Goal: Answer question/provide support

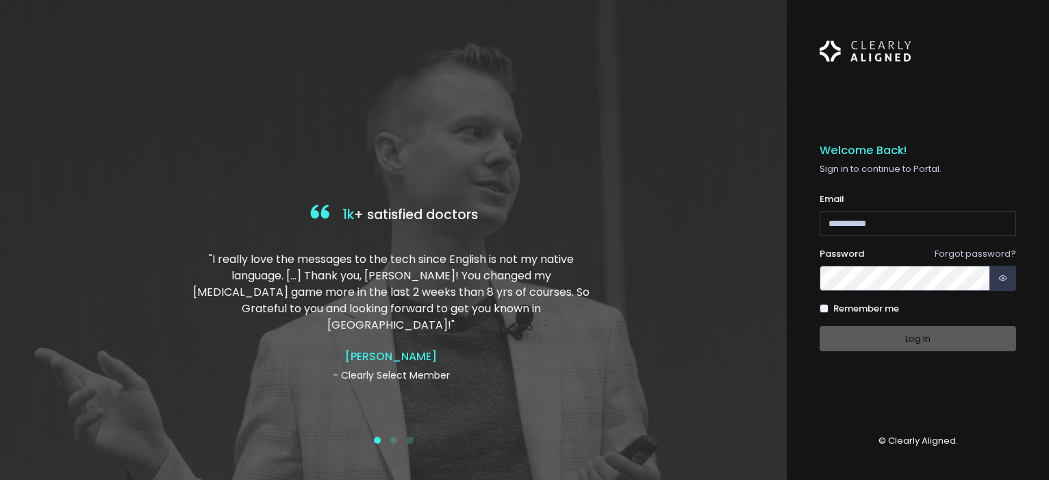
type input "**********"
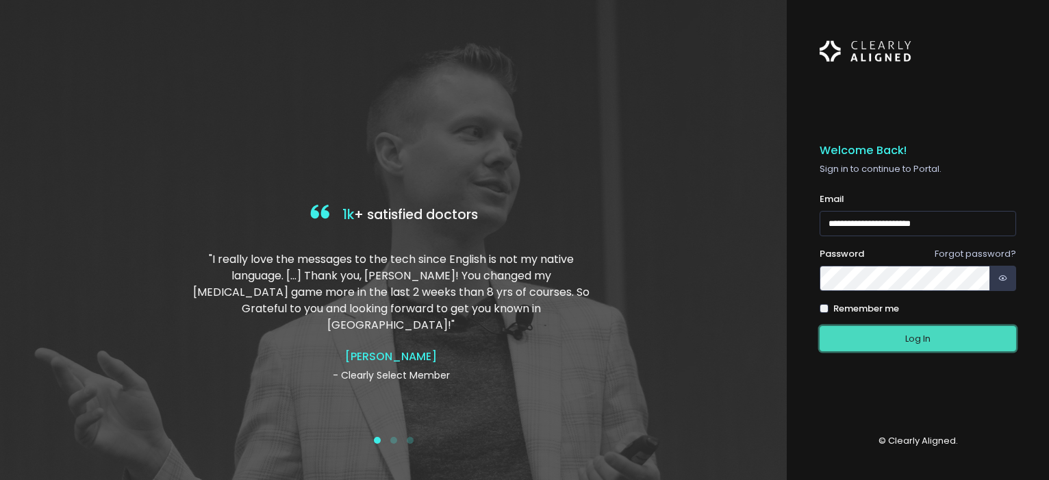
click at [862, 336] on button "Log In" at bounding box center [917, 338] width 196 height 25
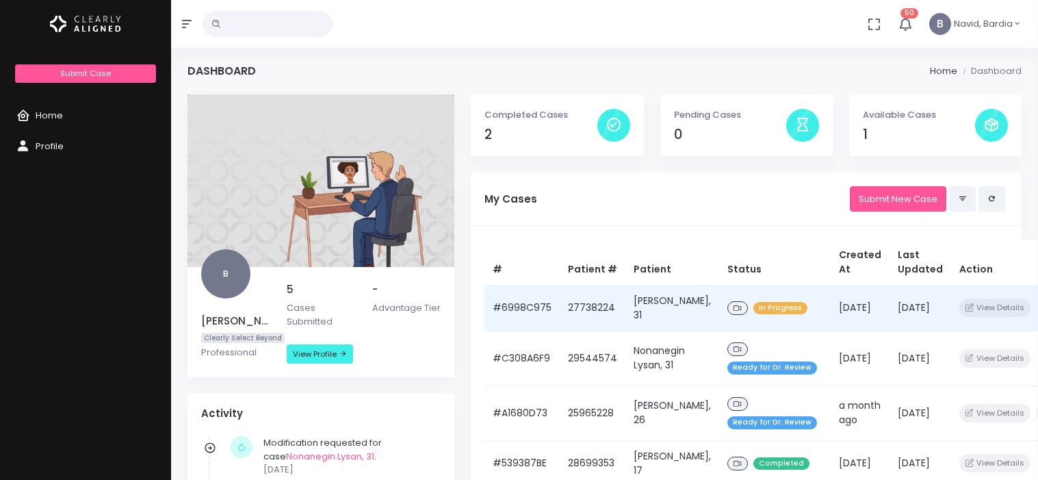
click at [630, 310] on td "[PERSON_NAME], 31" at bounding box center [673, 308] width 94 height 46
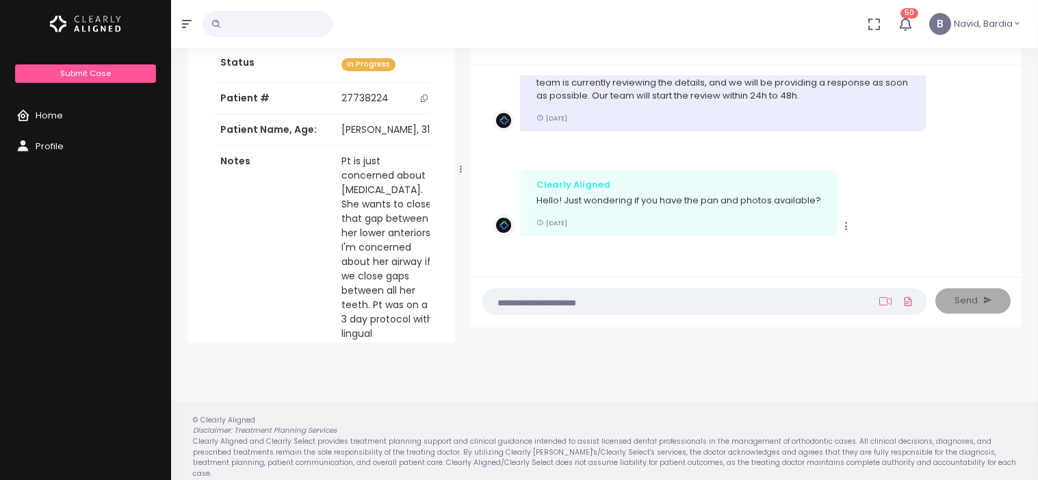
scroll to position [110, 0]
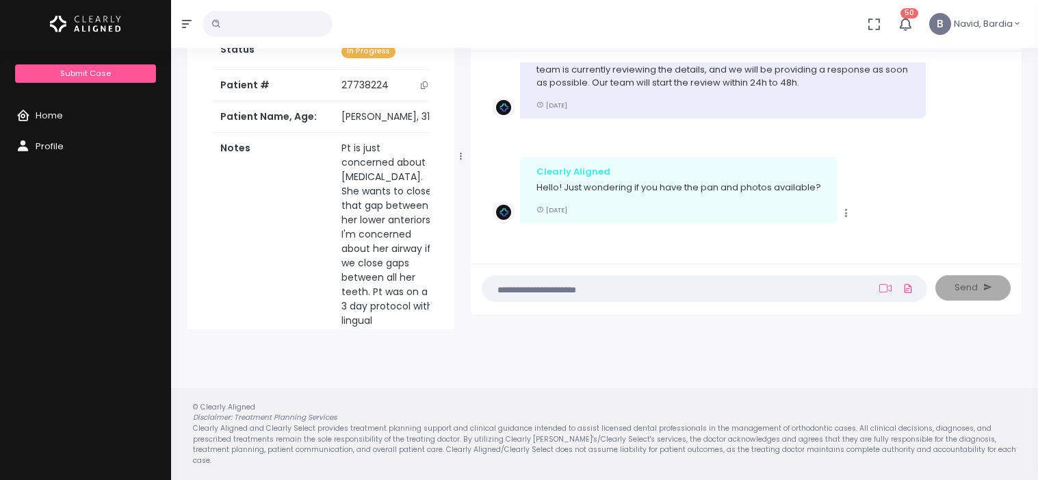
drag, startPoint x: 765, startPoint y: 298, endPoint x: 760, endPoint y: 290, distance: 10.1
click at [764, 298] on nick-textarea "(Obrigatório)" at bounding box center [705, 288] width 446 height 27
click at [760, 290] on textarea at bounding box center [678, 288] width 374 height 15
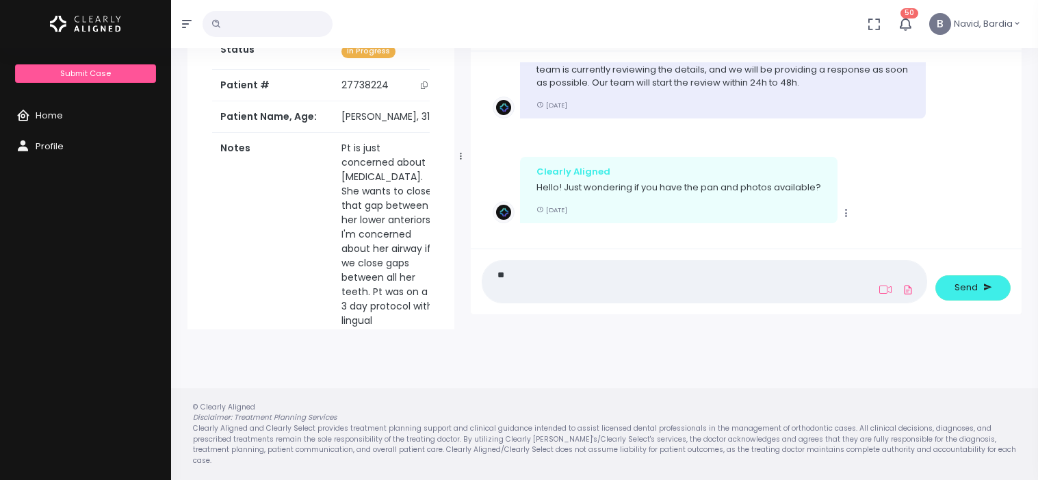
scroll to position [0, 0]
type textarea "***"
click at [977, 292] on button "Send" at bounding box center [973, 287] width 75 height 25
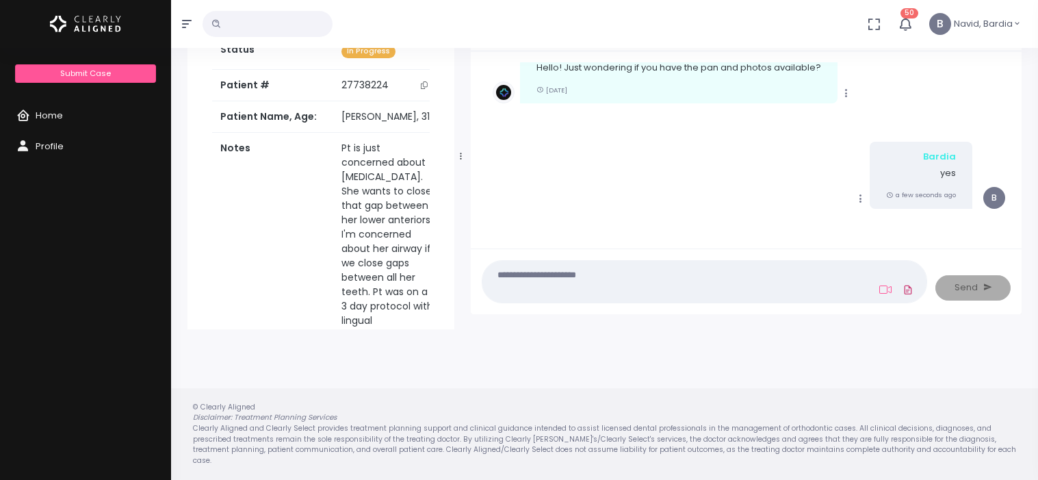
click at [912, 292] on icon at bounding box center [908, 290] width 11 height 16
click input "file" at bounding box center [0, 0] width 0 height 0
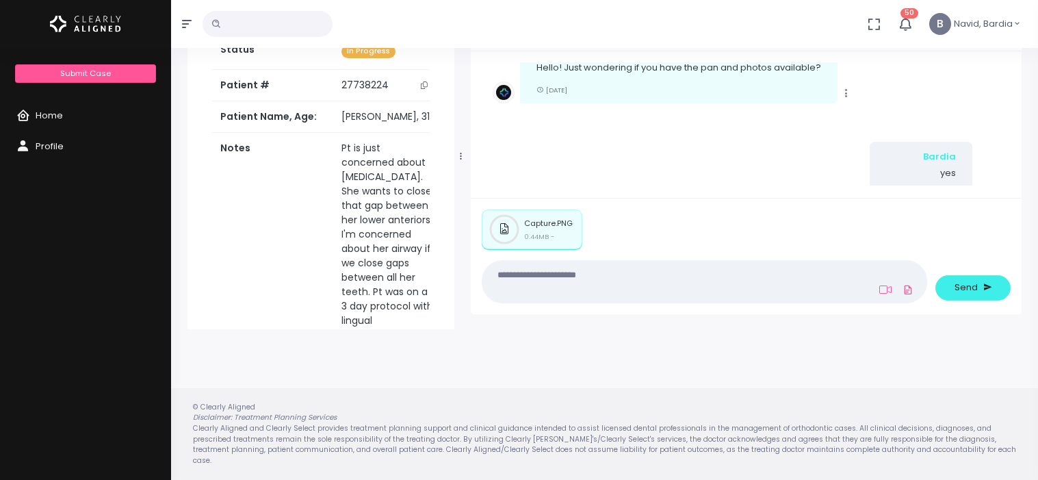
click at [606, 275] on textarea at bounding box center [678, 281] width 374 height 31
type textarea "**********"
click at [958, 289] on span "Send" at bounding box center [966, 288] width 23 height 14
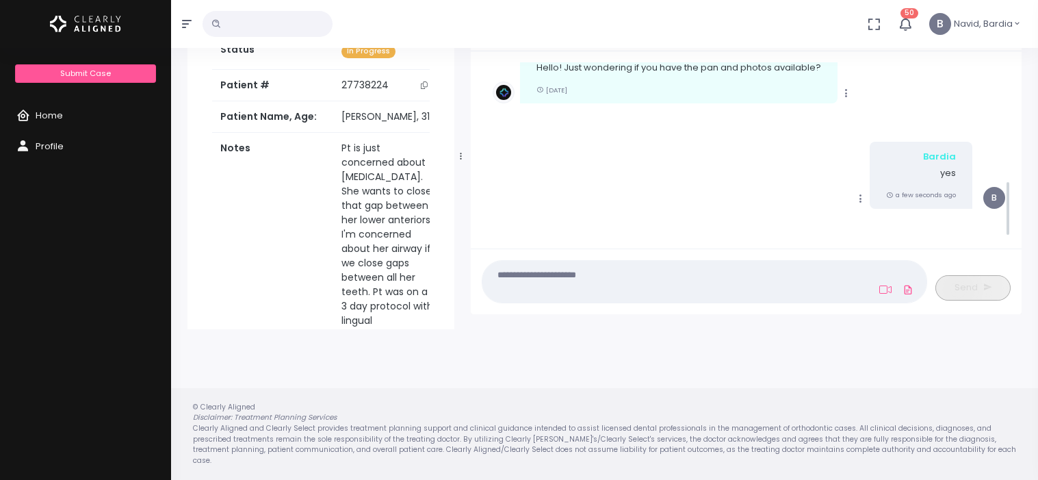
scroll to position [367, 0]
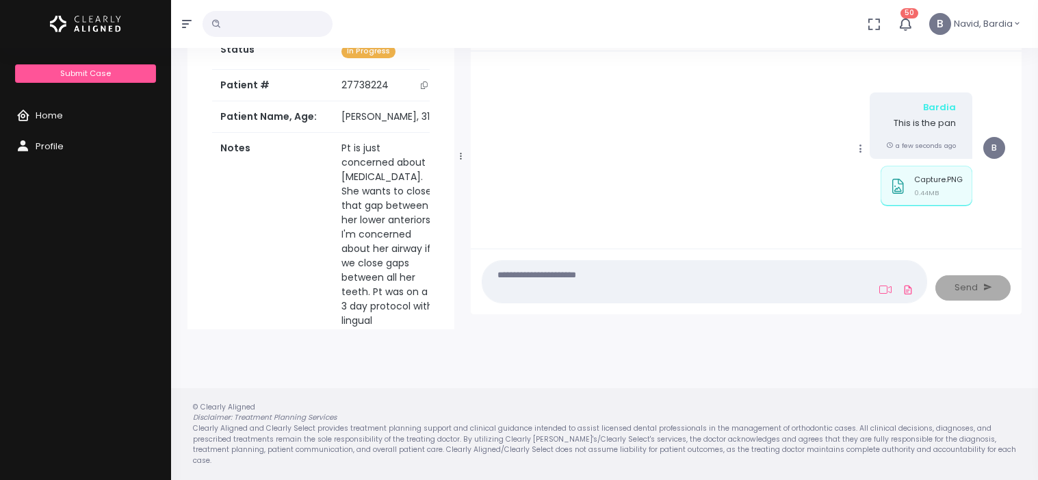
click at [719, 300] on nick-textarea "(Obrigatório)" at bounding box center [705, 281] width 446 height 42
click at [715, 292] on textarea at bounding box center [678, 281] width 374 height 31
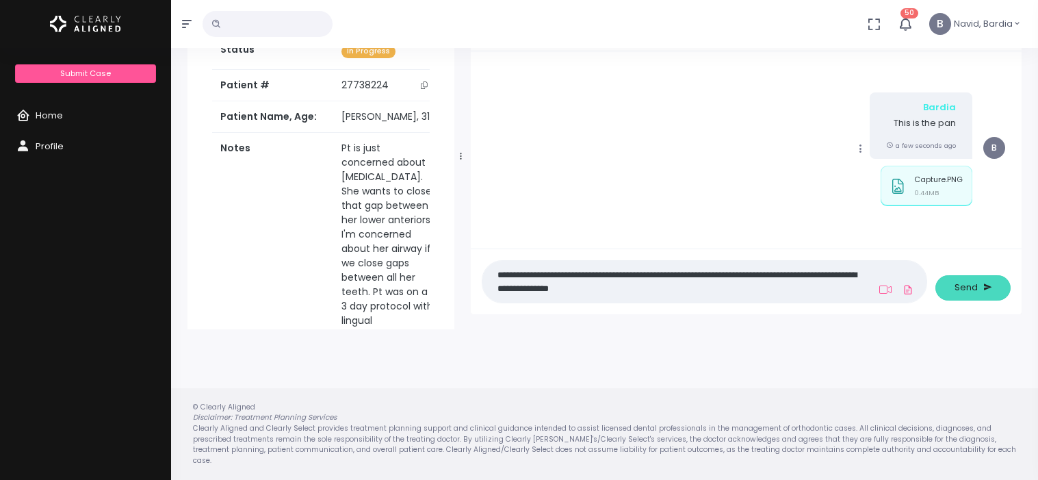
type textarea "**********"
click at [974, 293] on span "Send" at bounding box center [966, 288] width 23 height 14
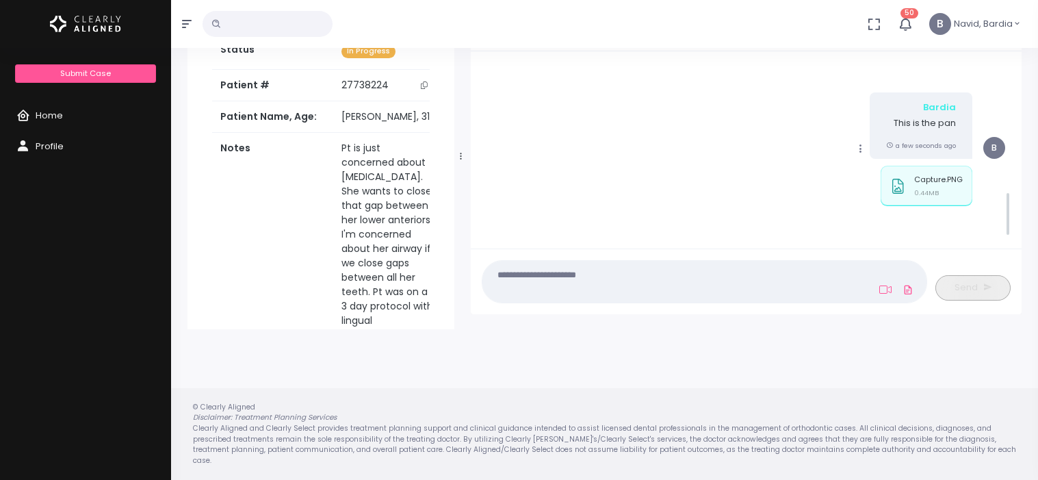
scroll to position [496, 0]
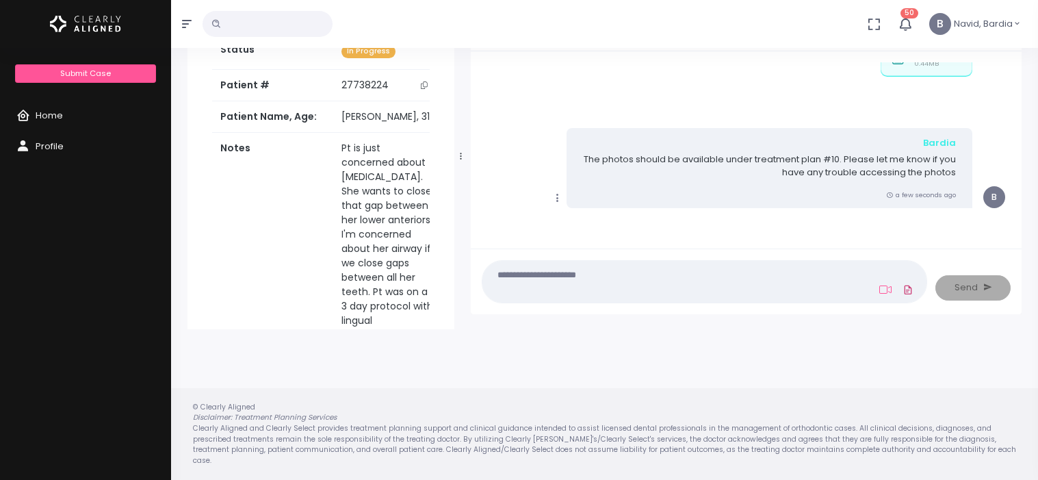
click at [906, 293] on icon at bounding box center [908, 290] width 11 height 16
click input "file" at bounding box center [0, 0] width 0 height 0
click at [910, 287] on icon at bounding box center [908, 290] width 11 height 16
click input "file" at bounding box center [0, 0] width 0 height 0
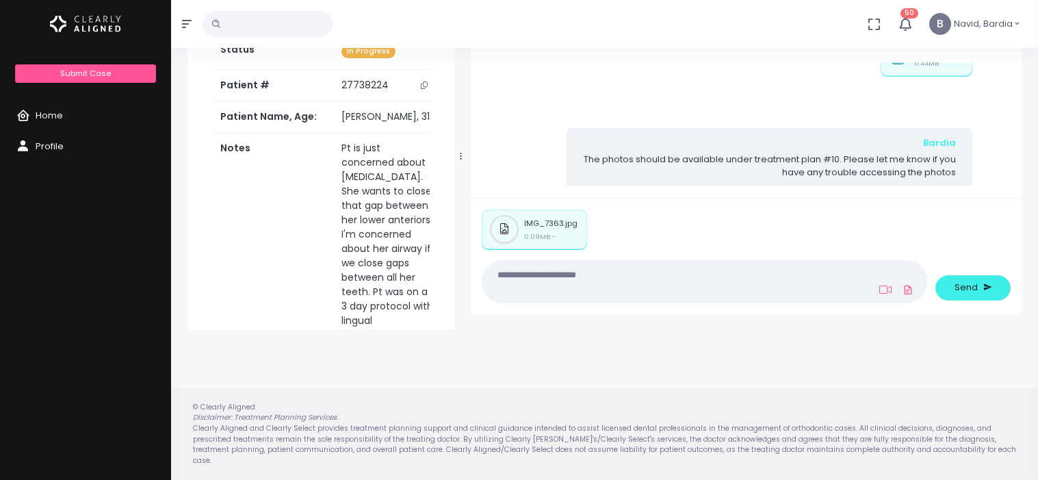
click at [638, 296] on textarea at bounding box center [678, 281] width 374 height 31
type textarea "**********"
click at [975, 289] on span "Send" at bounding box center [966, 288] width 23 height 14
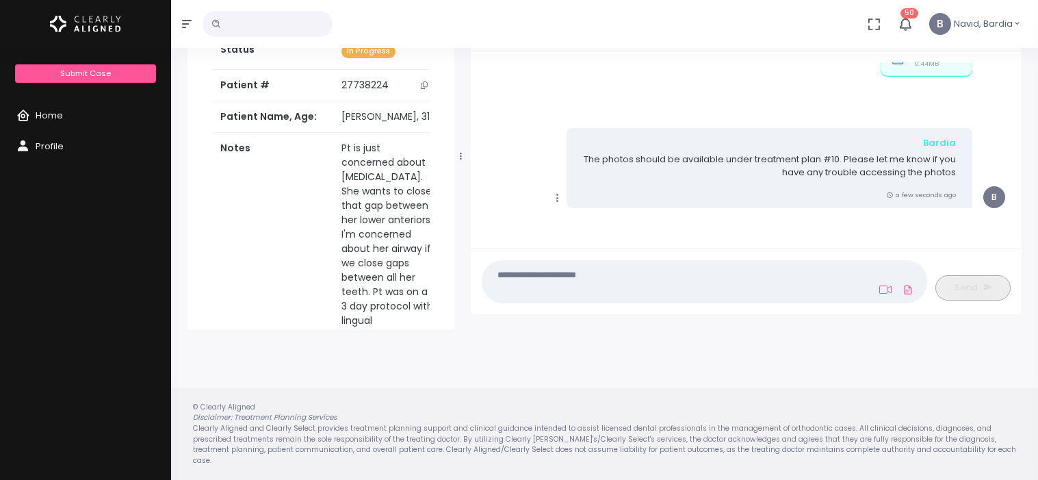
scroll to position [662, 0]
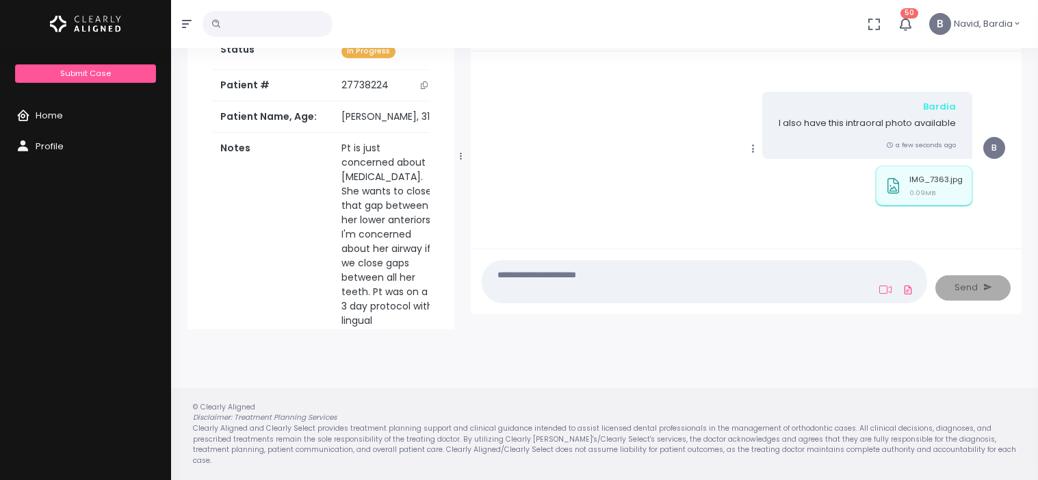
click at [938, 186] on div "IMG_7363.jpg 0.09MB" at bounding box center [936, 188] width 53 height 26
